Goal: Task Accomplishment & Management: Manage account settings

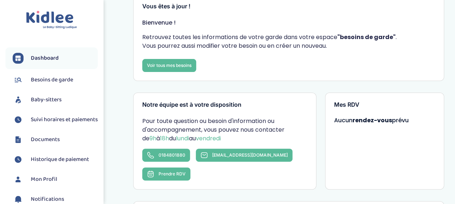
scroll to position [50, 0]
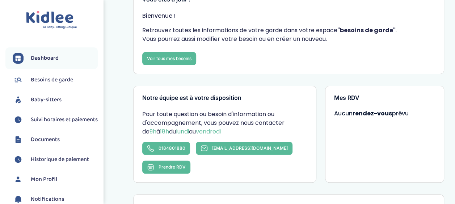
click at [54, 117] on span "Suivi horaires et paiements" at bounding box center [64, 120] width 67 height 9
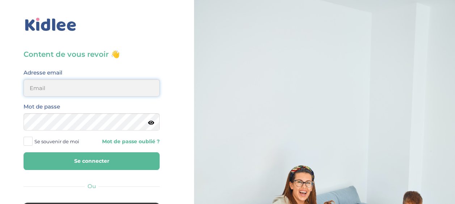
click at [80, 89] on input "email" at bounding box center [92, 87] width 136 height 17
type input "[EMAIL_ADDRESS][DOMAIN_NAME]"
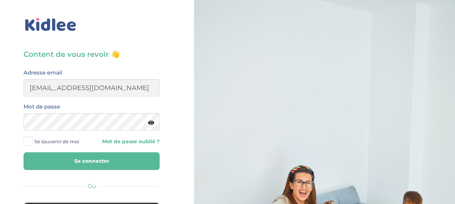
click at [113, 160] on button "Se connecter" at bounding box center [92, 161] width 136 height 18
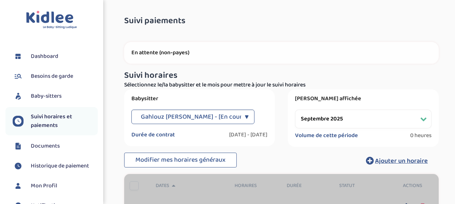
select select "septembre 2025"
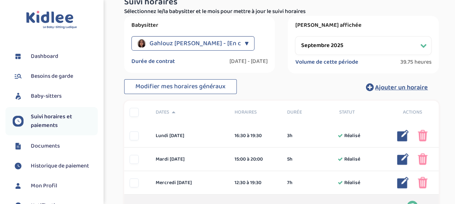
scroll to position [51, 0]
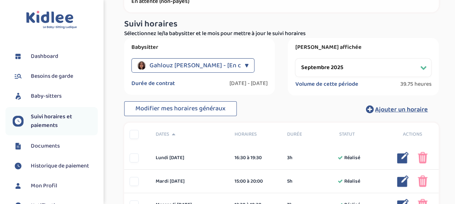
click at [245, 64] on div "▼" at bounding box center [247, 65] width 4 height 14
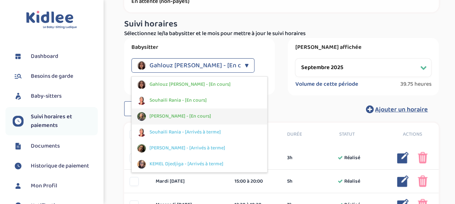
click at [204, 116] on div "Ungur Ioana - [En cours]" at bounding box center [200, 117] width 136 height 16
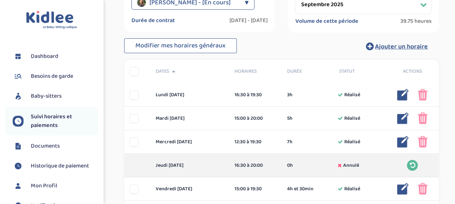
scroll to position [0, 0]
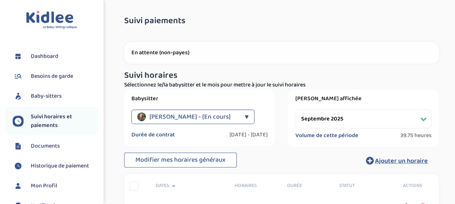
click at [245, 116] on div "▼" at bounding box center [247, 117] width 4 height 14
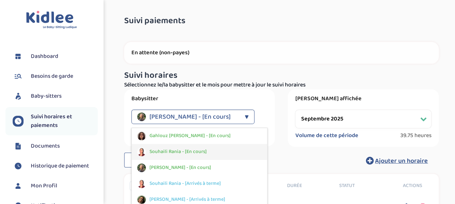
click at [215, 154] on div "Souhaili Rania - [En cours]" at bounding box center [200, 152] width 136 height 16
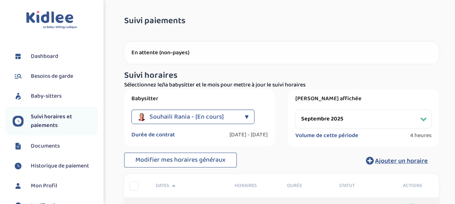
click at [239, 115] on div "Souhaili Rania - [En cours] ▼" at bounding box center [192, 117] width 123 height 14
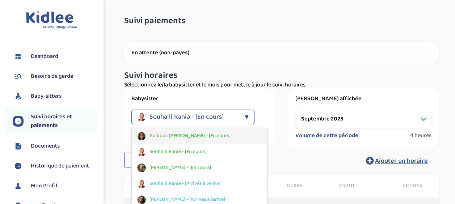
click at [215, 136] on div "Gahlouz Elena - [En cours]" at bounding box center [200, 136] width 136 height 16
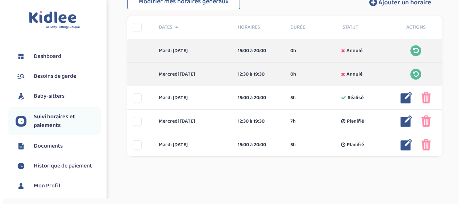
scroll to position [161, 0]
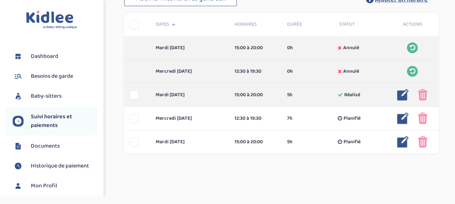
click at [404, 94] on img at bounding box center [403, 95] width 12 height 12
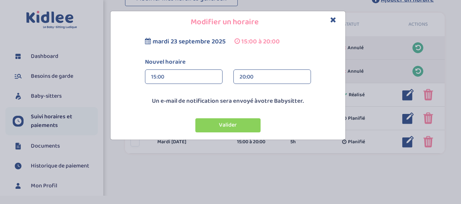
click at [295, 71] on div "20:00" at bounding box center [271, 77] width 65 height 14
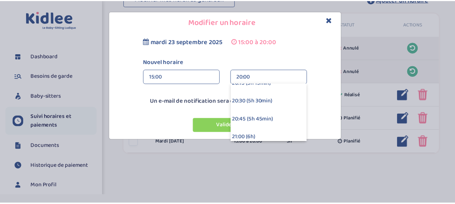
scroll to position [321, 0]
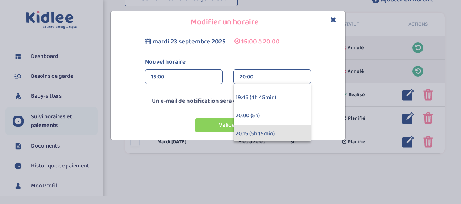
click at [286, 134] on div "20:15 (5h 15min)" at bounding box center [272, 134] width 77 height 18
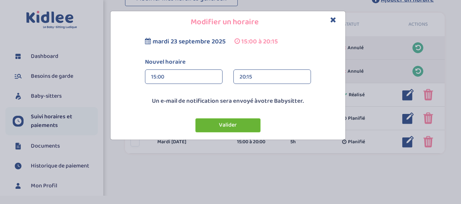
click at [245, 126] on button "Valider" at bounding box center [227, 125] width 65 height 14
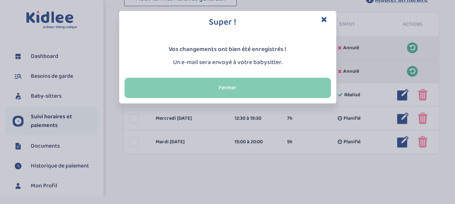
click at [264, 84] on button "Fermer" at bounding box center [228, 88] width 206 height 20
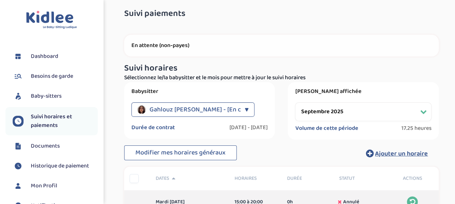
scroll to position [5, 0]
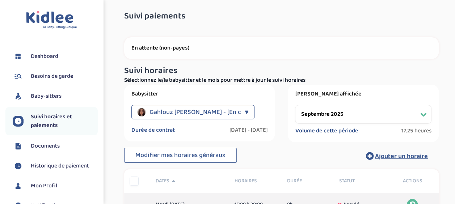
click at [77, 167] on span "Historique de paiement" at bounding box center [60, 166] width 58 height 9
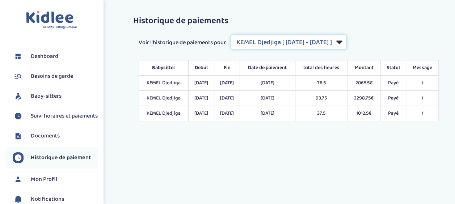
click at [279, 40] on select "Filtrer par Contrat KEMEL Djedjiga [ [DATE] - [DATE] ] [PERSON_NAME] [ [DATE] -…" at bounding box center [289, 42] width 116 height 14
select select "2022"
click at [231, 35] on select "Filtrer par Contrat KEMEL Djedjiga [ [DATE] - [DATE] ] [PERSON_NAME] [ [DATE] -…" at bounding box center [289, 42] width 116 height 14
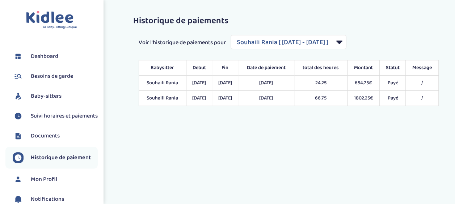
click at [72, 55] on link "Dashboard" at bounding box center [55, 56] width 85 height 11
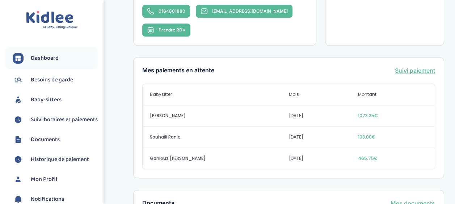
scroll to position [206, 0]
